Goal: Check status: Check status

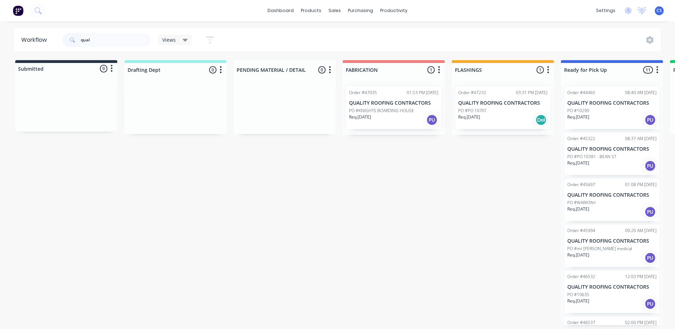
scroll to position [265, 0]
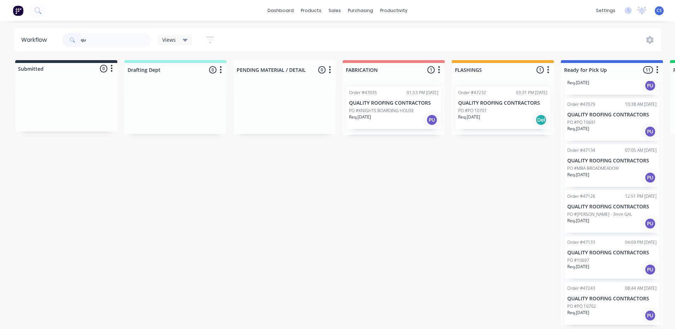
type input "q"
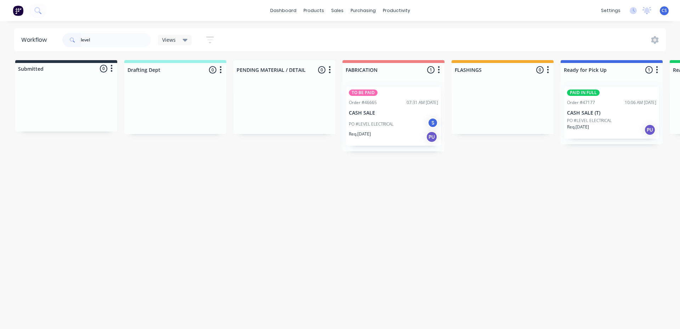
type input "level"
click at [578, 123] on p "PO #LEVEL ELECTRICAL" at bounding box center [589, 121] width 45 height 6
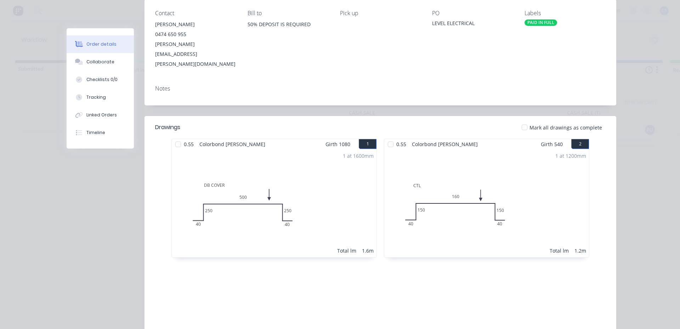
scroll to position [39, 0]
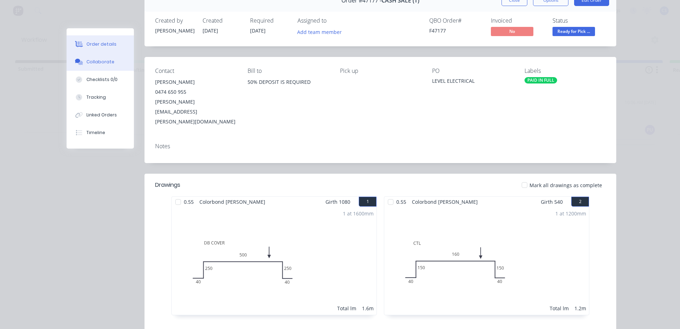
click at [103, 60] on div "Collaborate" at bounding box center [100, 62] width 28 height 6
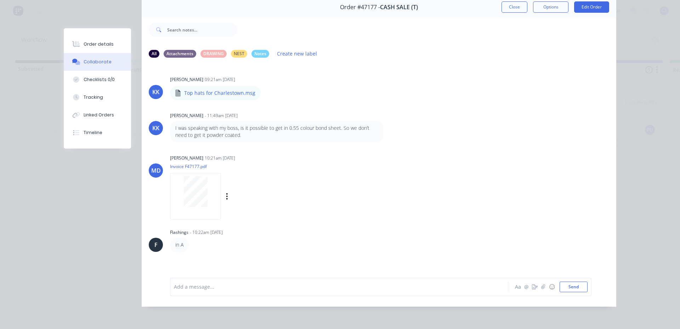
scroll to position [38, 0]
click at [532, 287] on icon "button" at bounding box center [535, 287] width 6 height 5
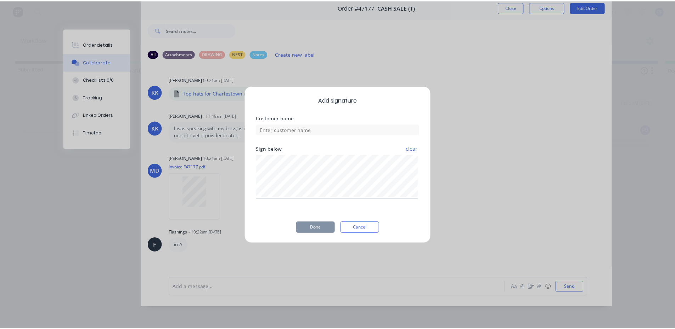
scroll to position [32, 0]
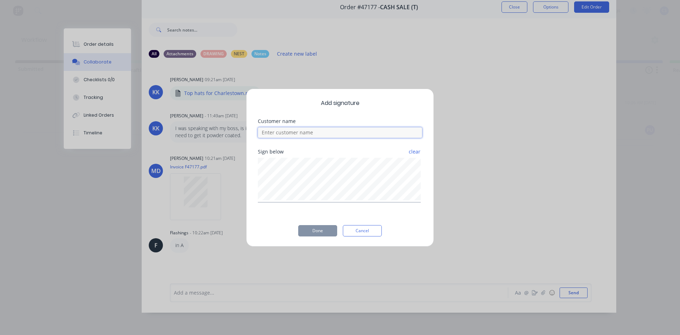
click at [334, 129] on input at bounding box center [340, 132] width 164 height 11
type input "[PERSON_NAME]"
click at [308, 228] on button "Done" at bounding box center [317, 230] width 39 height 11
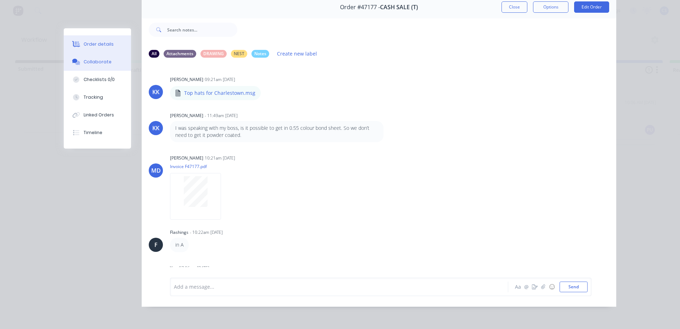
click at [78, 39] on button "Order details" at bounding box center [97, 44] width 67 height 18
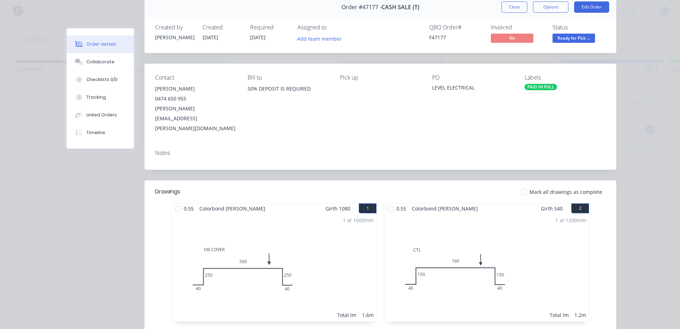
click at [559, 37] on span "Ready for Pick ..." at bounding box center [574, 38] width 43 height 9
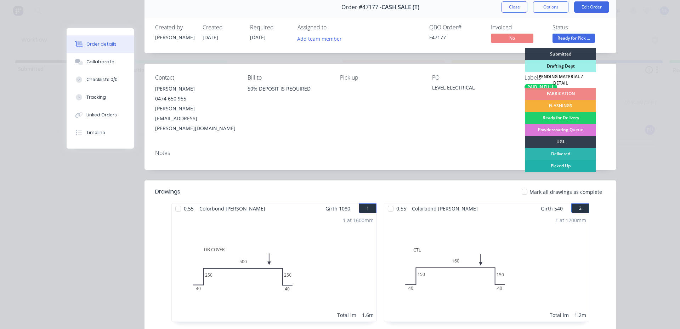
click at [565, 161] on div "Picked Up" at bounding box center [560, 166] width 71 height 12
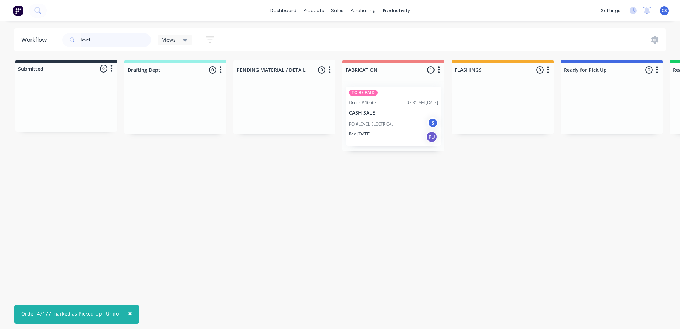
drag, startPoint x: 112, startPoint y: 33, endPoint x: 46, endPoint y: 35, distance: 65.9
click at [46, 35] on header "Workflow level Views Save new view None (Default) edit Nilesh edit Production e…" at bounding box center [340, 39] width 652 height 23
